Goal: Transaction & Acquisition: Download file/media

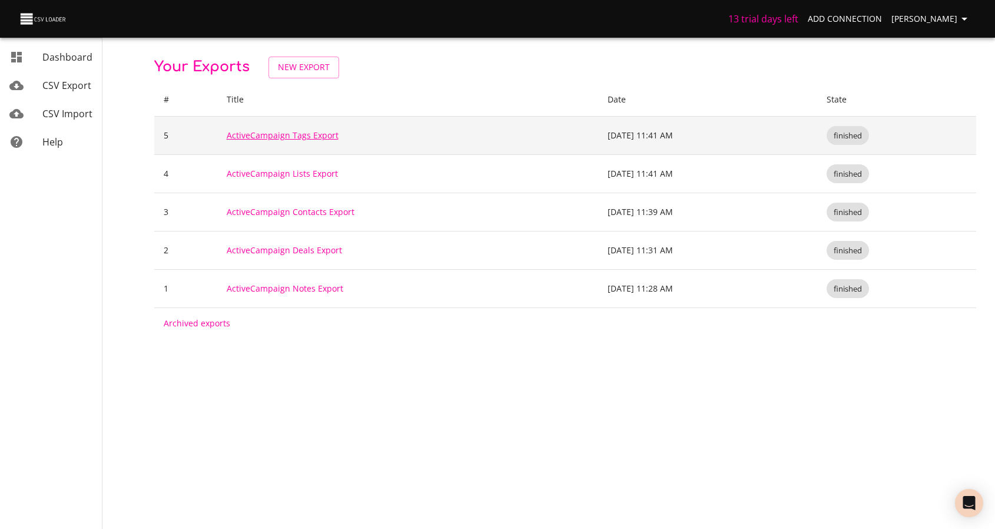
click at [253, 137] on link "ActiveCampaign Tags Export" at bounding box center [283, 135] width 112 height 11
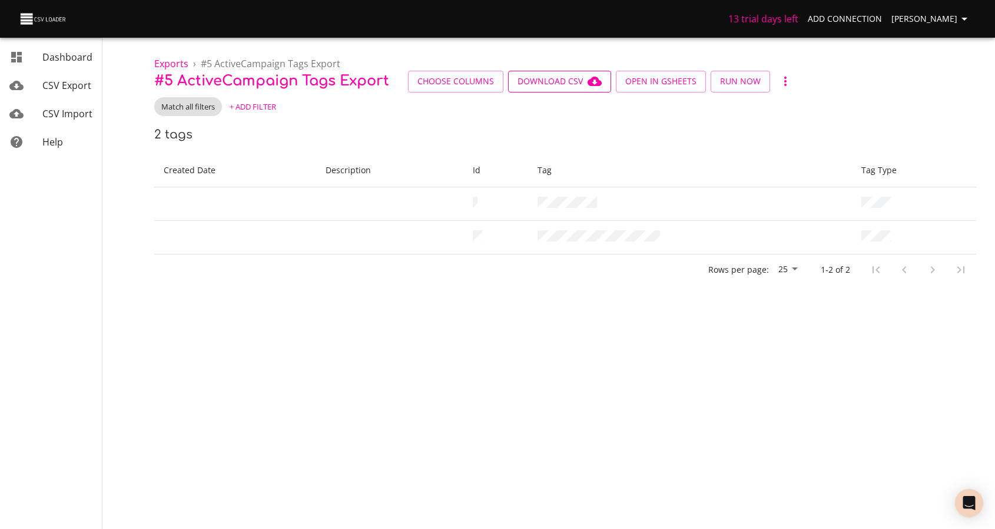
click at [574, 79] on span "Download CSV" at bounding box center [559, 81] width 84 height 15
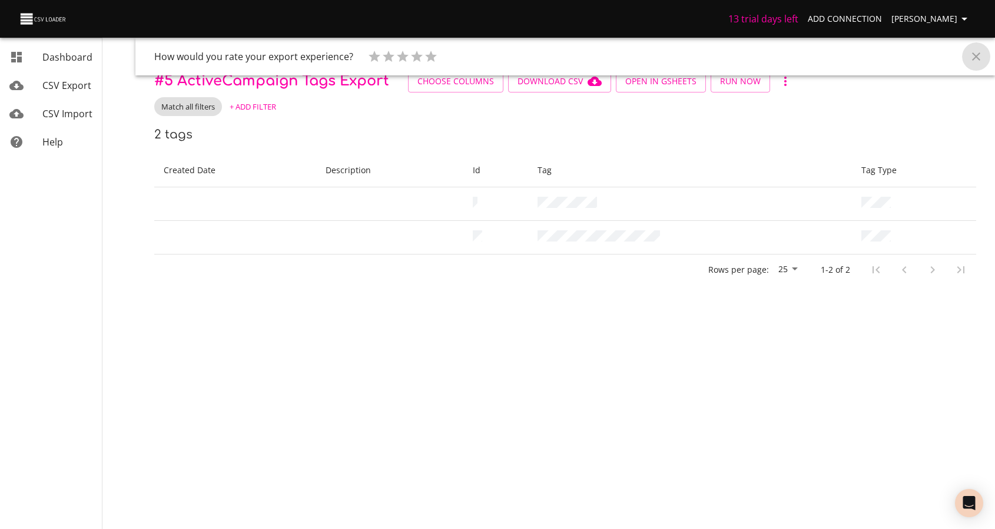
click at [974, 51] on icon "Close" at bounding box center [976, 56] width 14 height 14
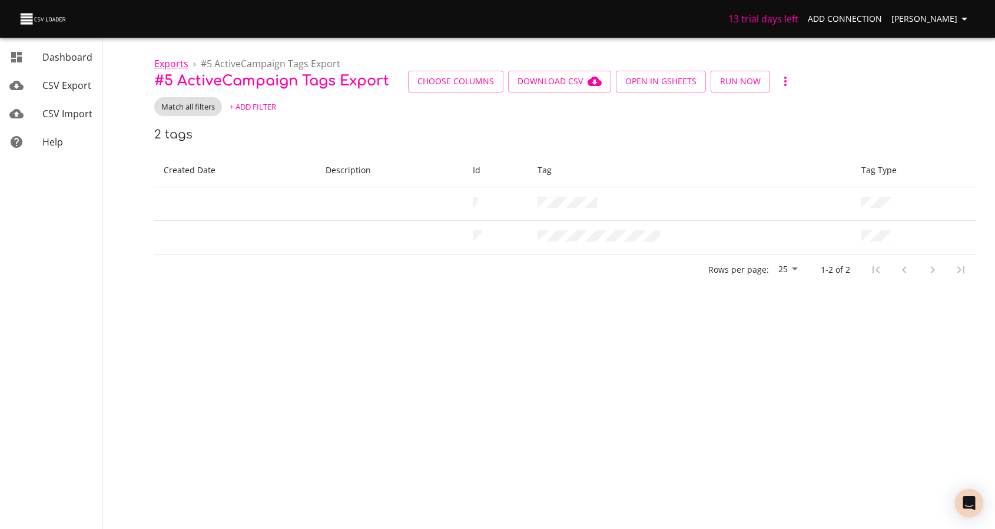
click at [175, 65] on span "Exports" at bounding box center [171, 63] width 34 height 13
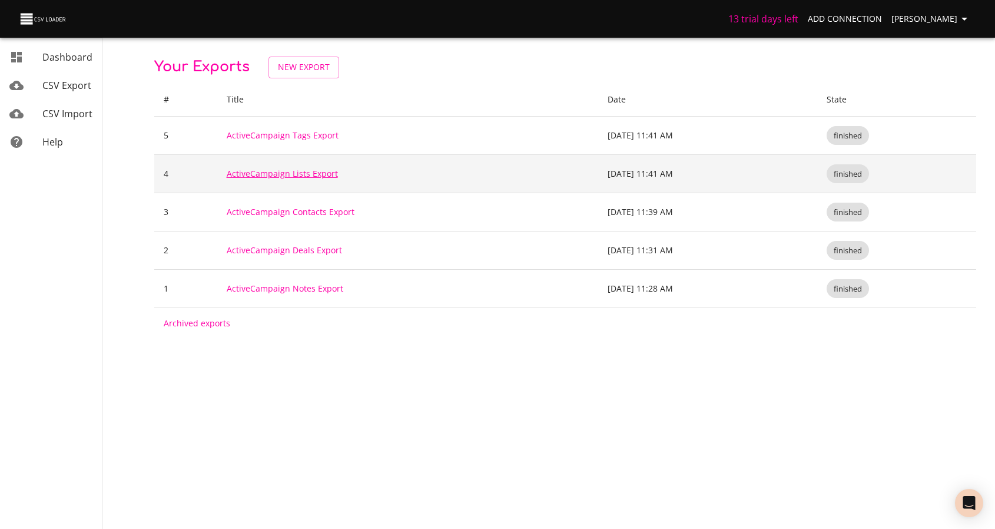
click at [260, 174] on link "ActiveCampaign Lists Export" at bounding box center [282, 173] width 111 height 11
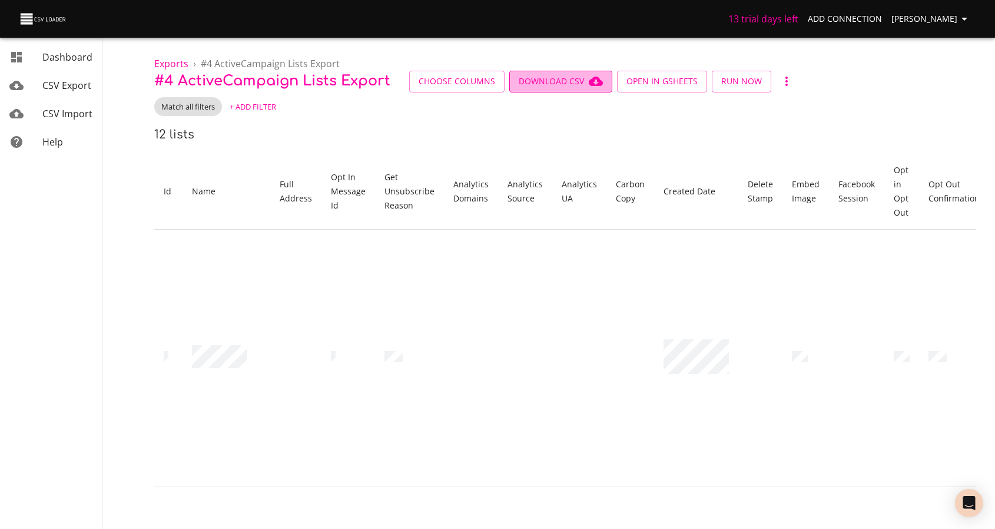
click at [535, 84] on span "Download CSV" at bounding box center [561, 81] width 84 height 15
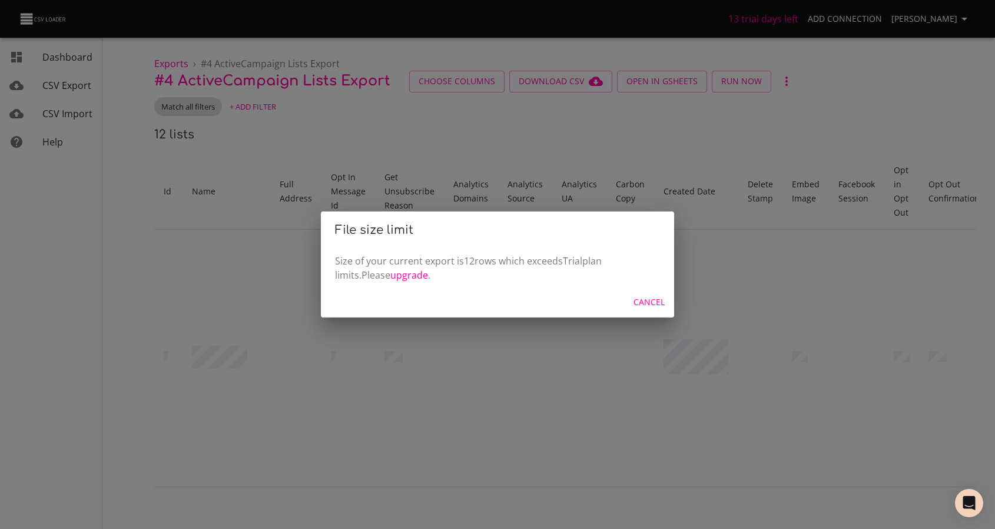
click at [650, 301] on span "Cancel" at bounding box center [648, 302] width 31 height 15
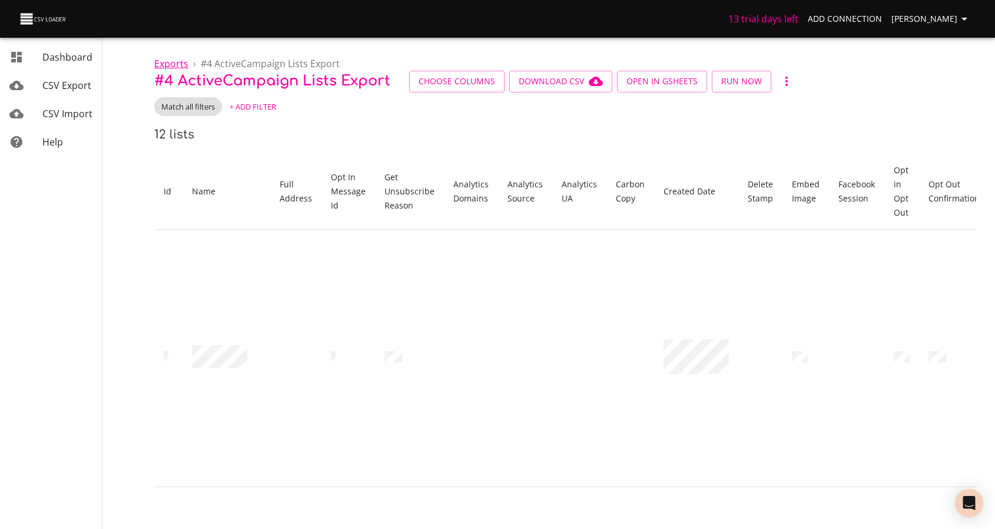
click at [173, 59] on span "Exports" at bounding box center [171, 63] width 34 height 13
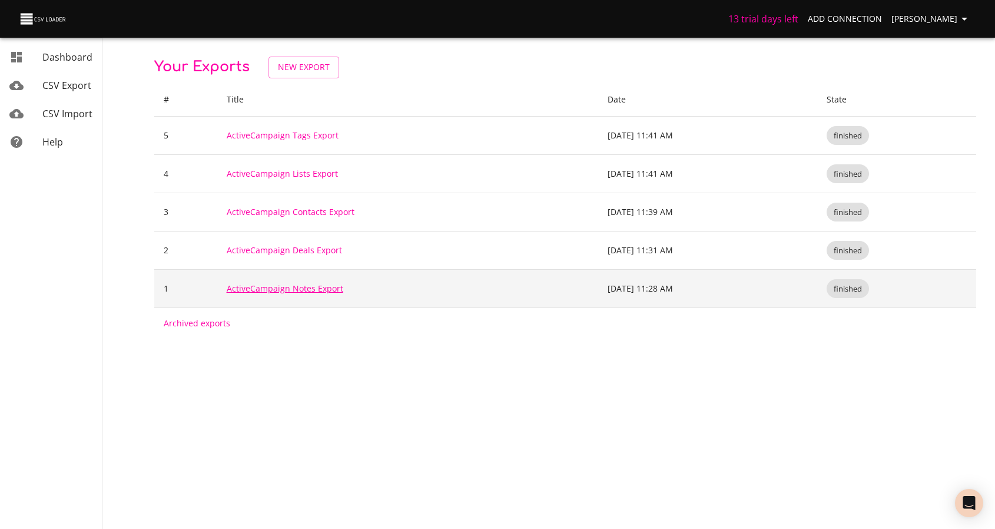
click at [271, 291] on link "ActiveCampaign Notes Export" at bounding box center [285, 288] width 117 height 11
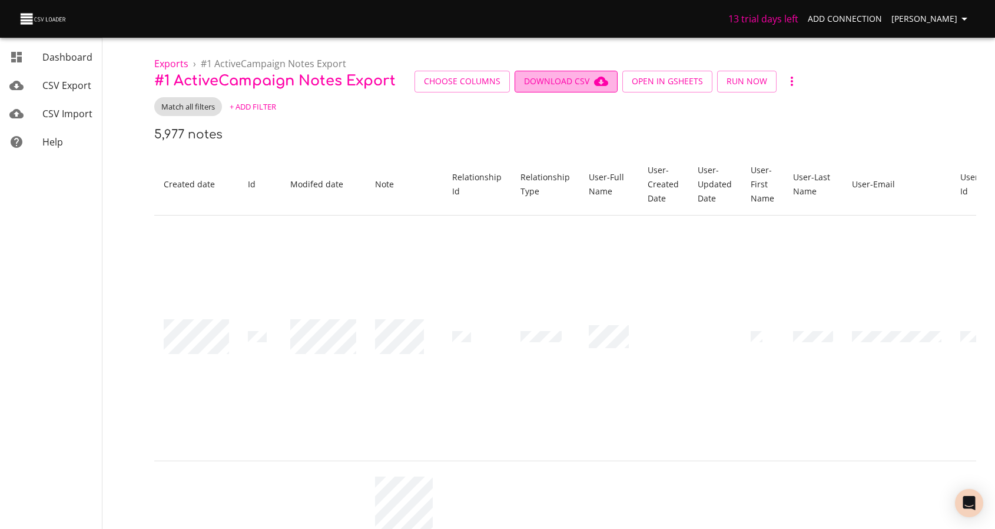
click at [573, 77] on span "Download CSV" at bounding box center [566, 81] width 84 height 15
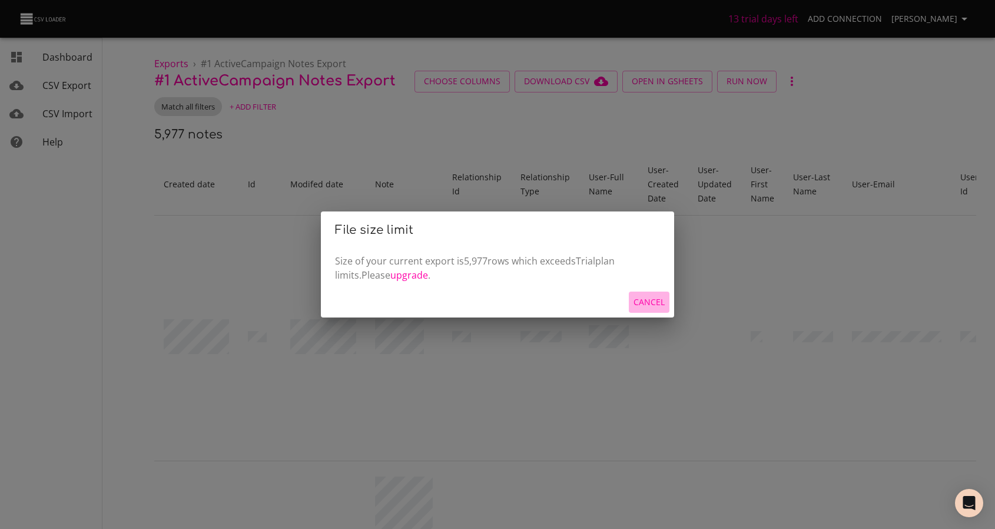
click at [658, 300] on span "Cancel" at bounding box center [648, 302] width 31 height 15
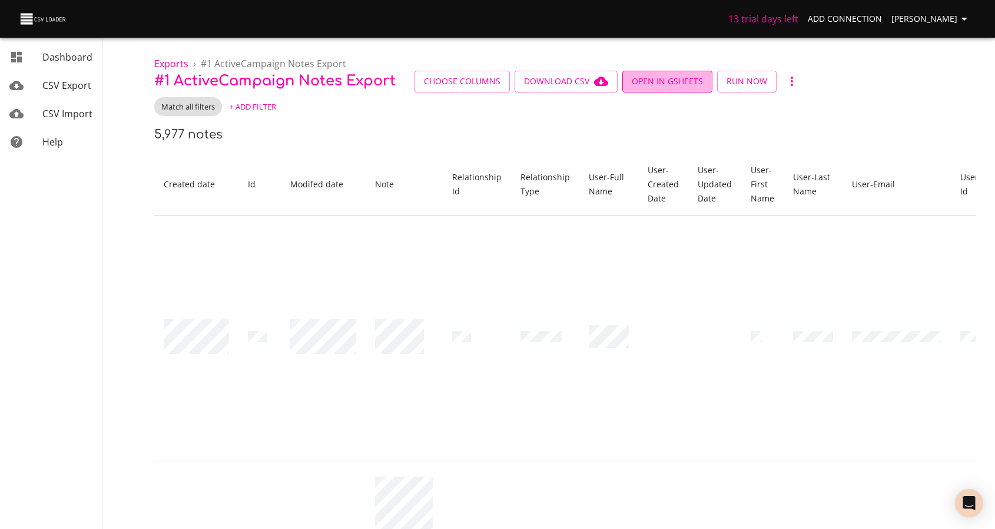
click at [677, 82] on span "Open in GSheets" at bounding box center [667, 81] width 71 height 15
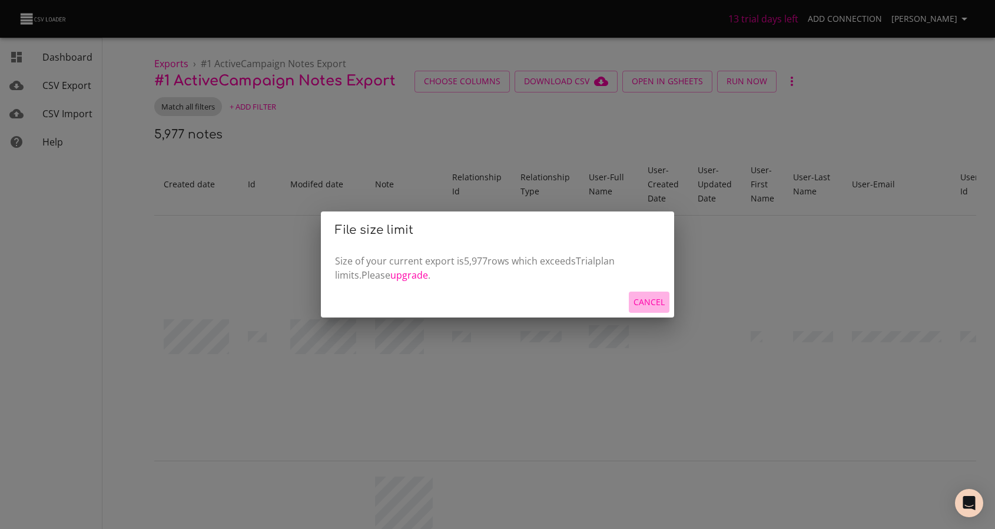
click at [657, 303] on span "Cancel" at bounding box center [648, 302] width 31 height 15
